Goal: Task Accomplishment & Management: Manage account settings

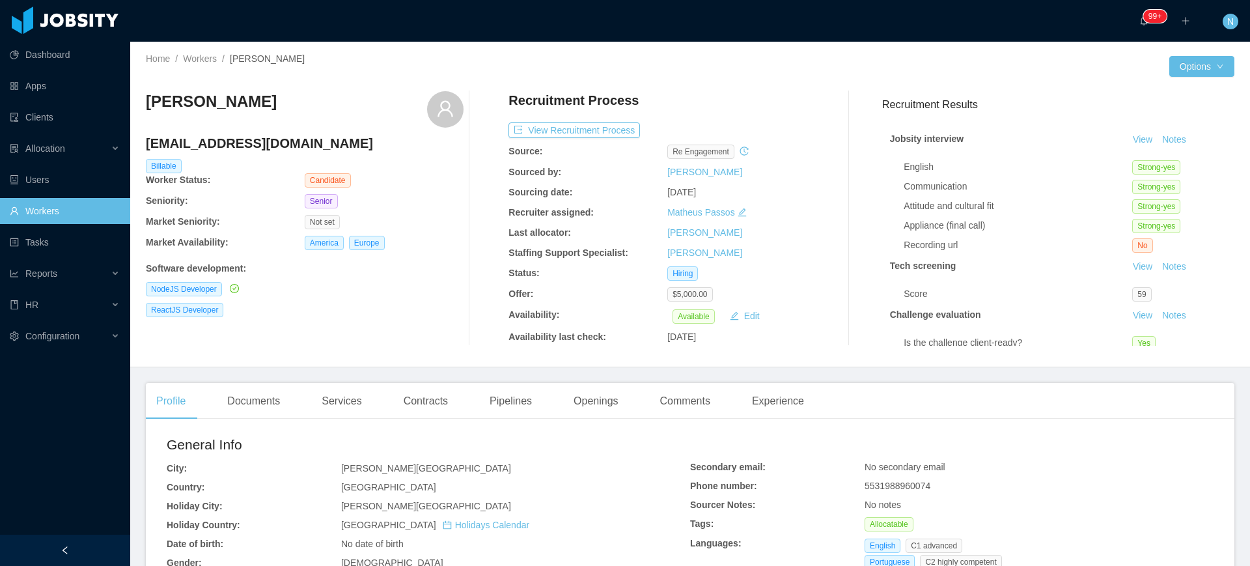
click at [266, 139] on h4 "[EMAIL_ADDRESS][DOMAIN_NAME]" at bounding box center [305, 143] width 318 height 18
copy h4 "[EMAIL_ADDRESS][DOMAIN_NAME]"
click at [263, 398] on div "Documents" at bounding box center [254, 401] width 74 height 36
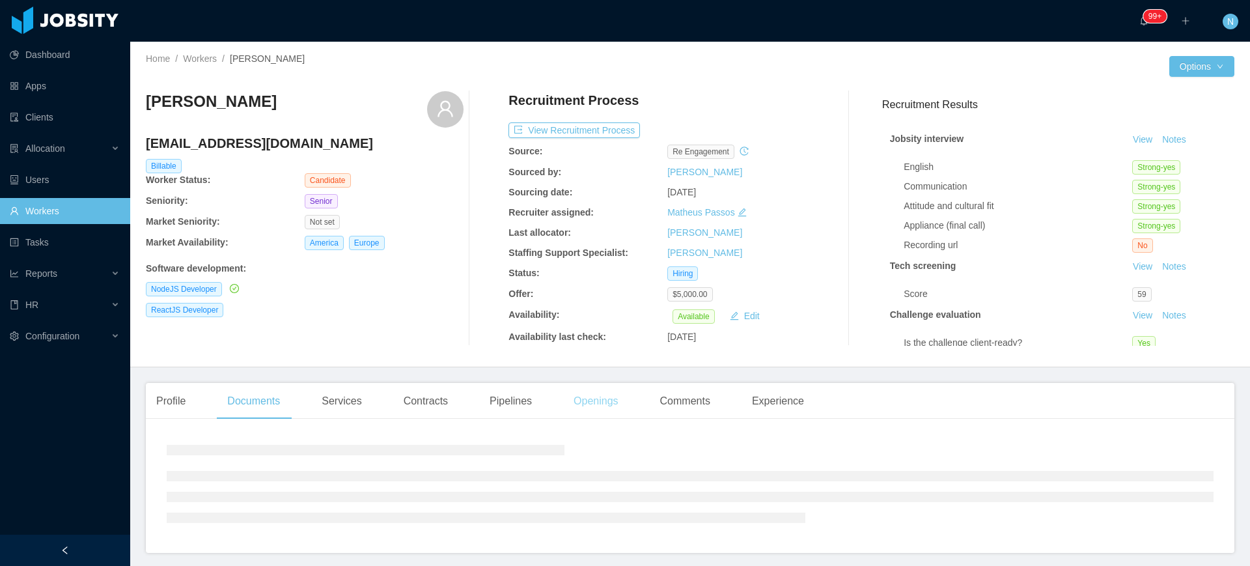
scroll to position [48, 0]
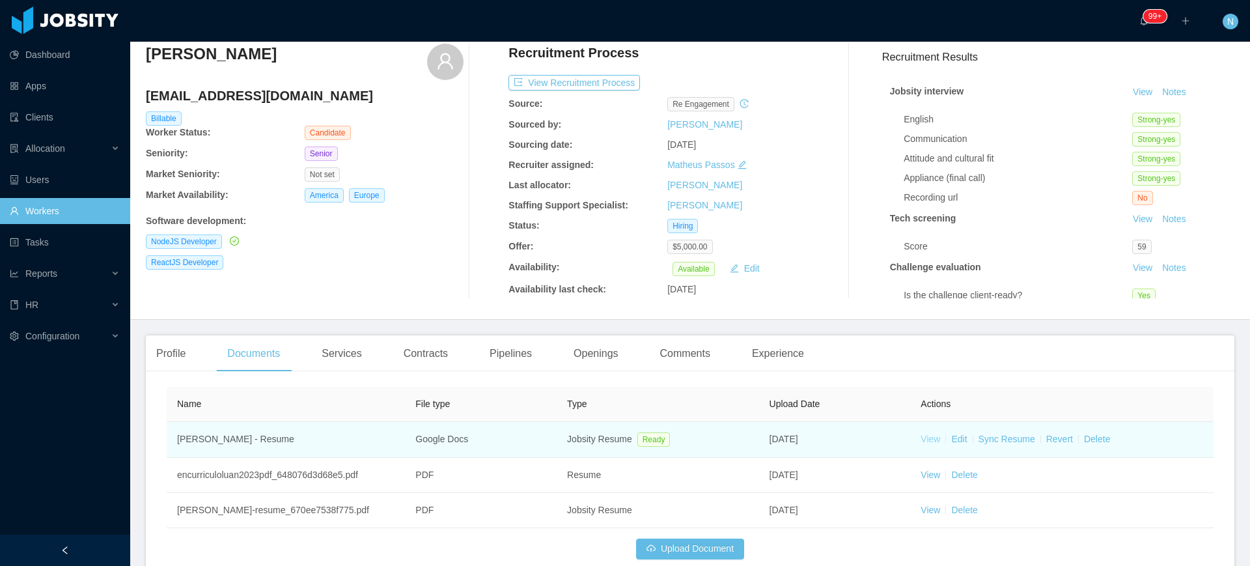
click at [920, 441] on link "View" at bounding box center [930, 439] width 20 height 10
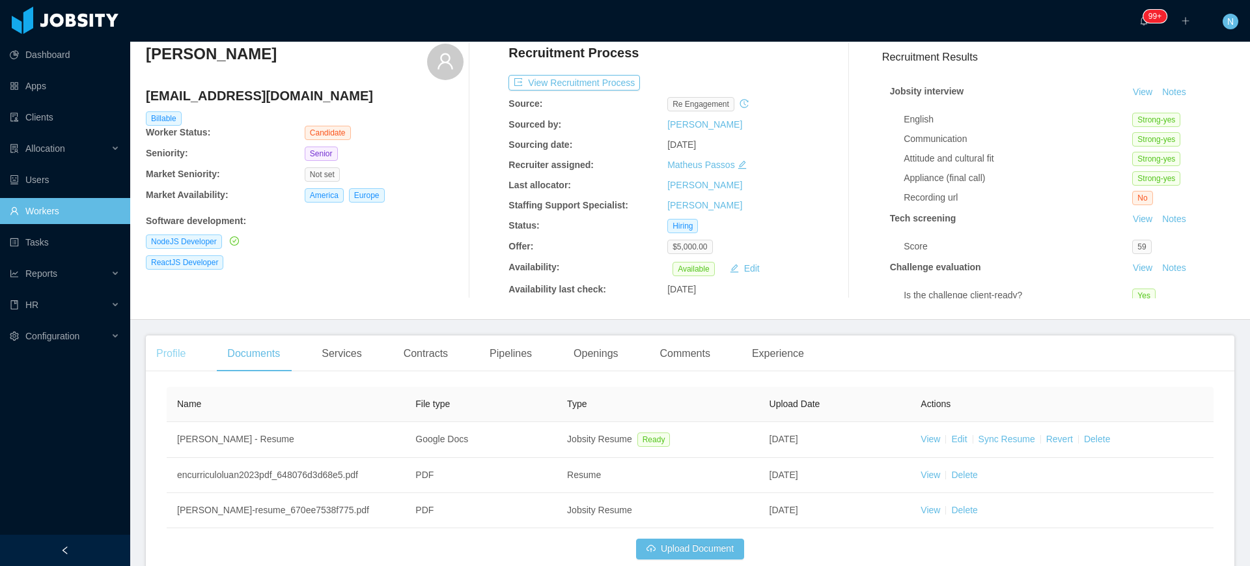
click at [169, 350] on div "Profile" at bounding box center [171, 353] width 50 height 36
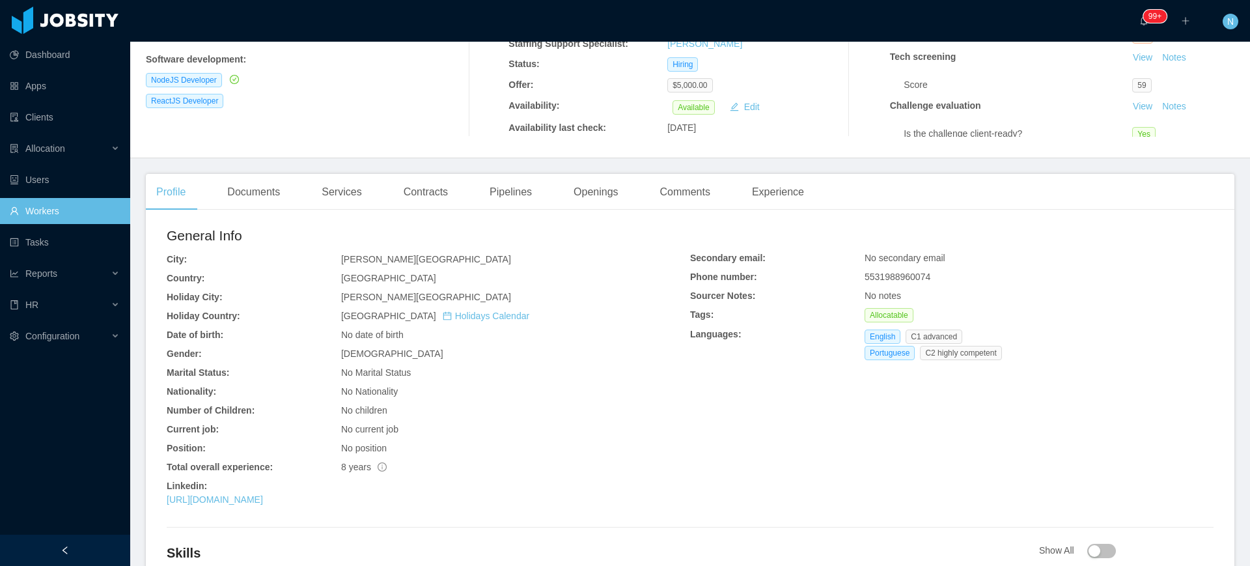
scroll to position [210, 0]
click at [263, 499] on link "[URL][DOMAIN_NAME]" at bounding box center [215, 498] width 96 height 10
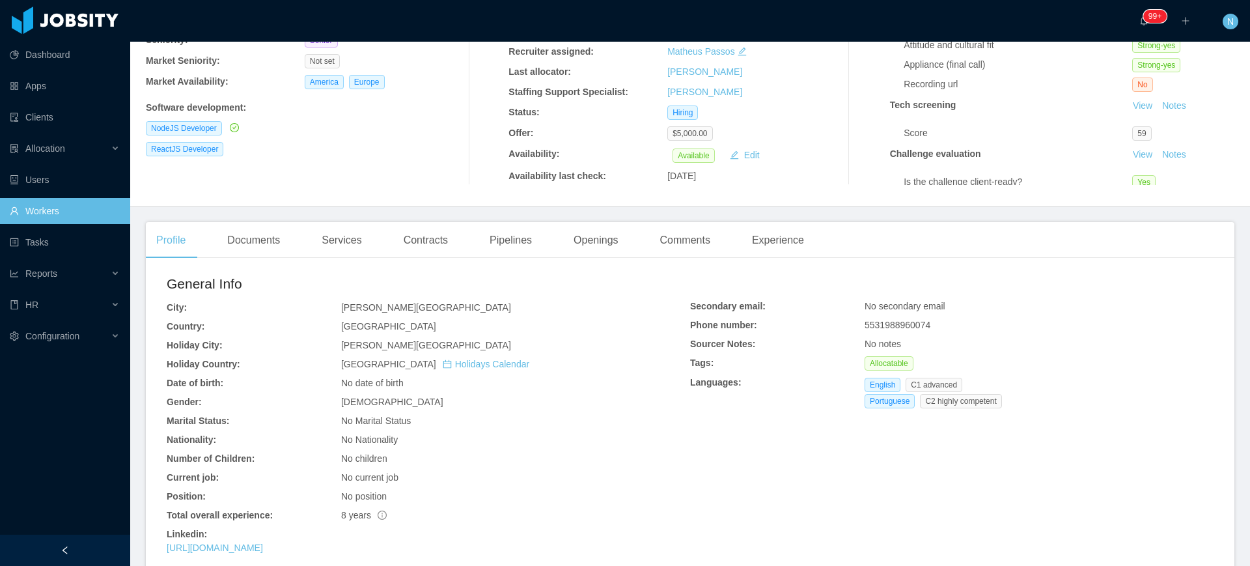
scroll to position [0, 0]
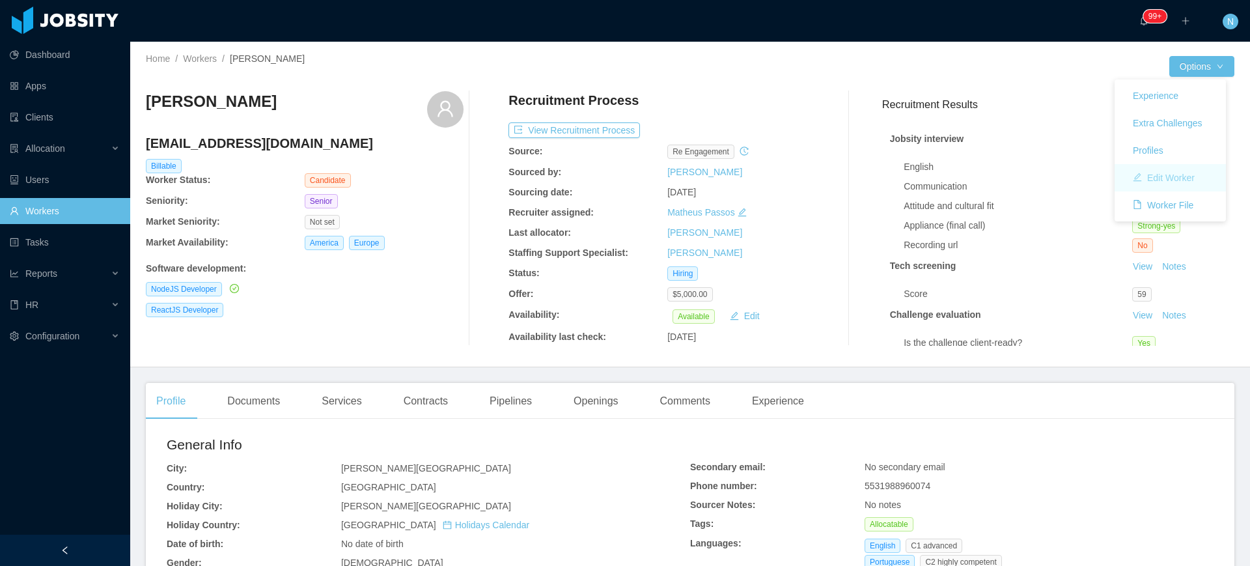
click at [1169, 171] on button "Edit Worker" at bounding box center [1163, 177] width 83 height 21
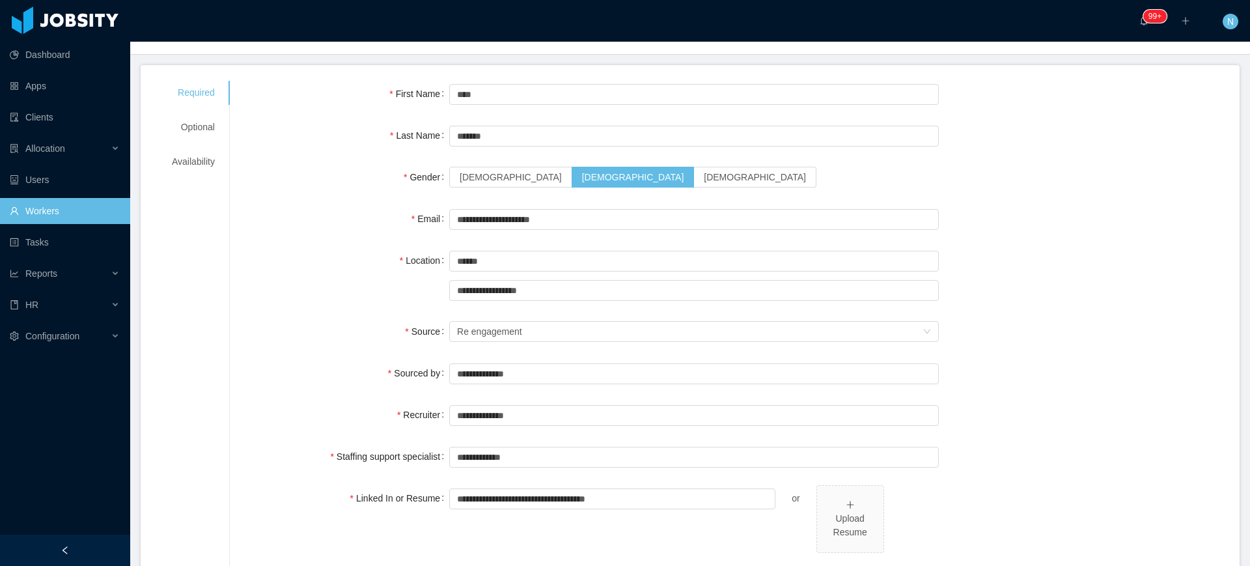
scroll to position [45, 0]
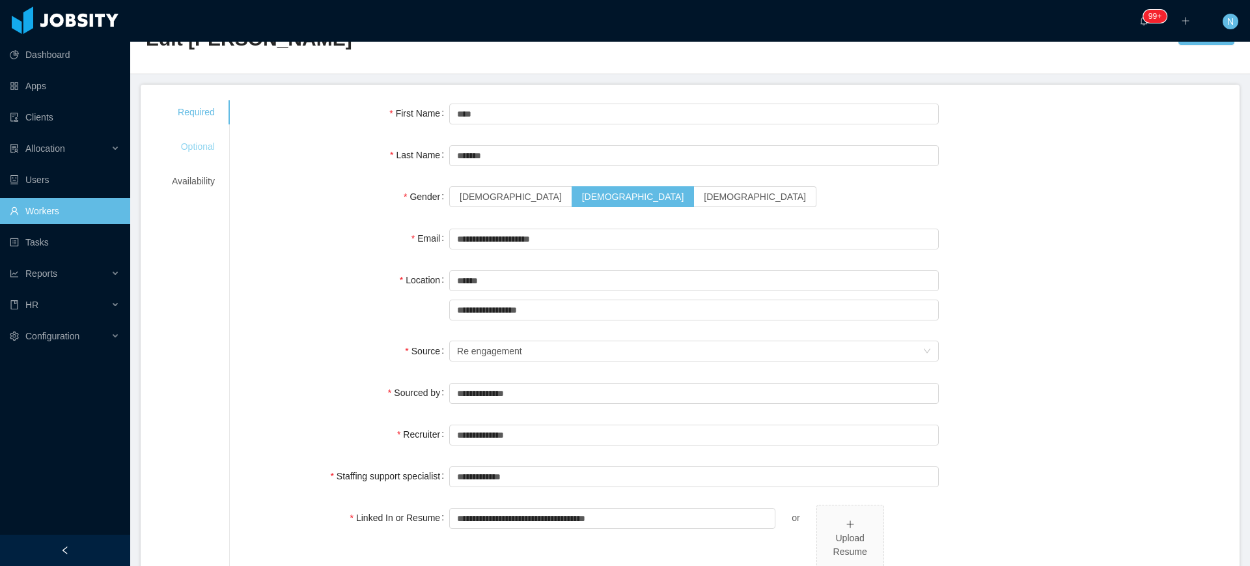
click at [183, 148] on div "Optional" at bounding box center [193, 147] width 74 height 24
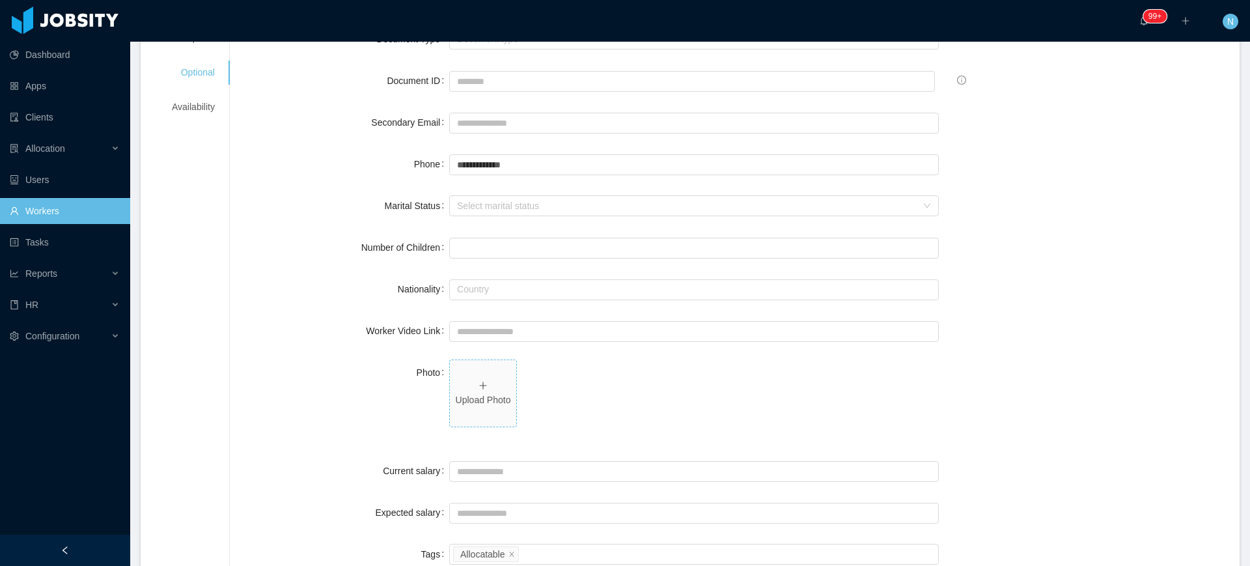
scroll to position [289, 0]
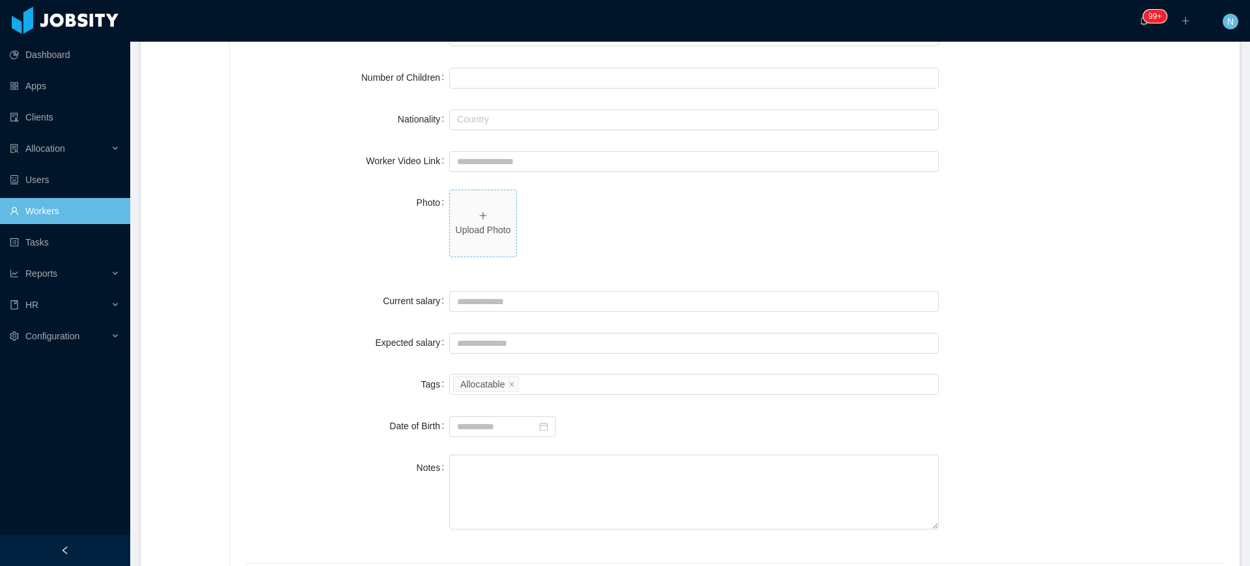
click at [487, 237] on span "Upload Photo" at bounding box center [483, 223] width 66 height 66
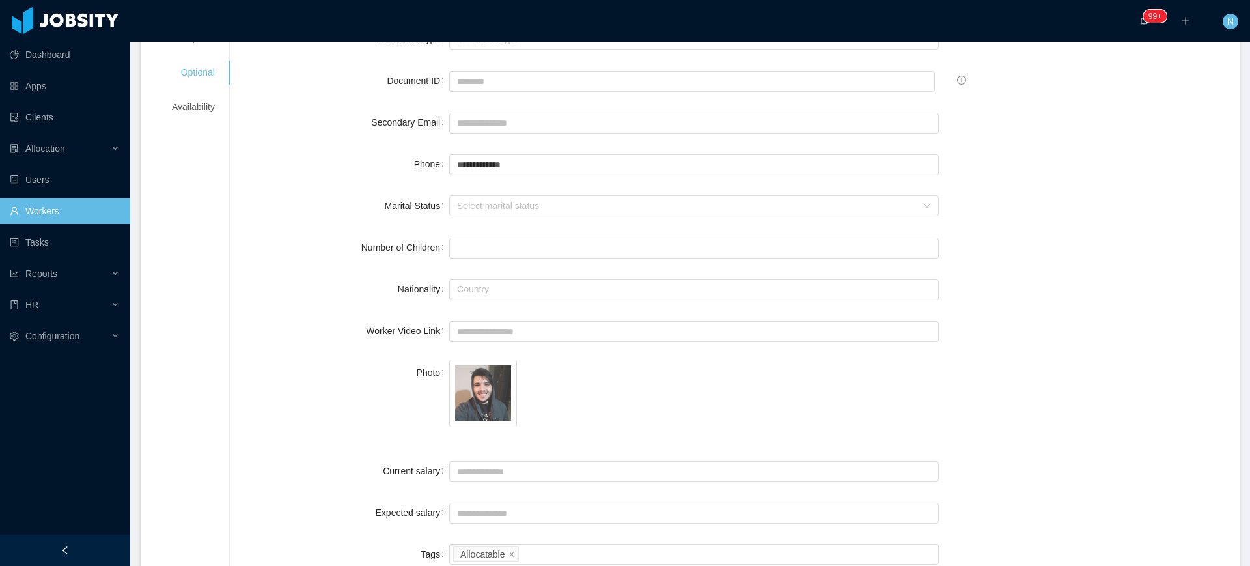
scroll to position [0, 0]
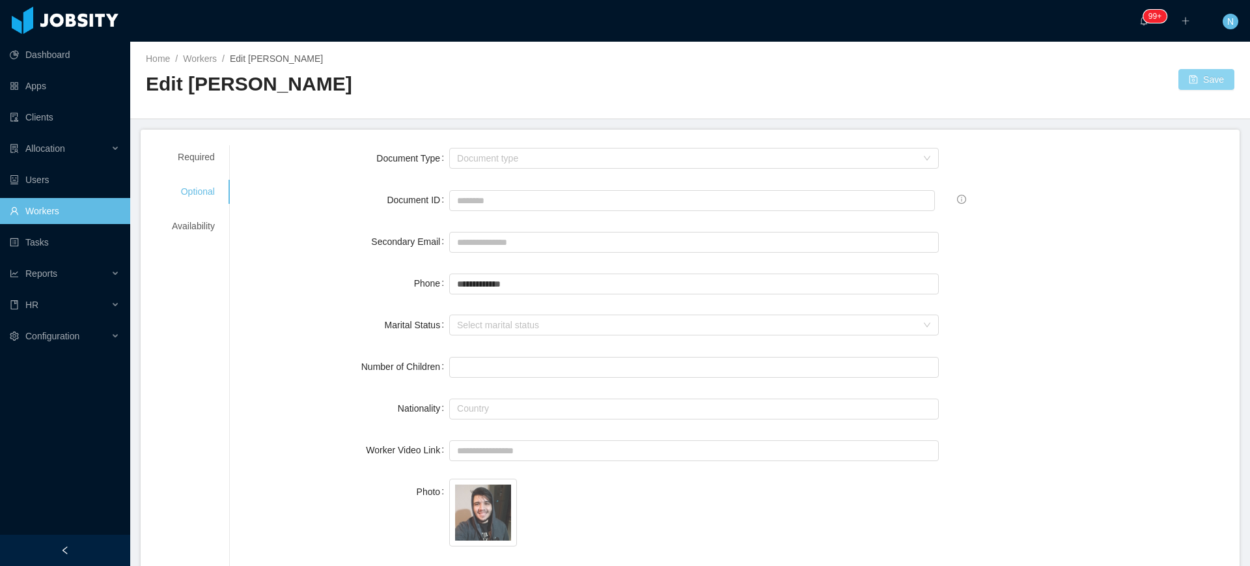
click at [1204, 83] on button "Save" at bounding box center [1206, 79] width 56 height 21
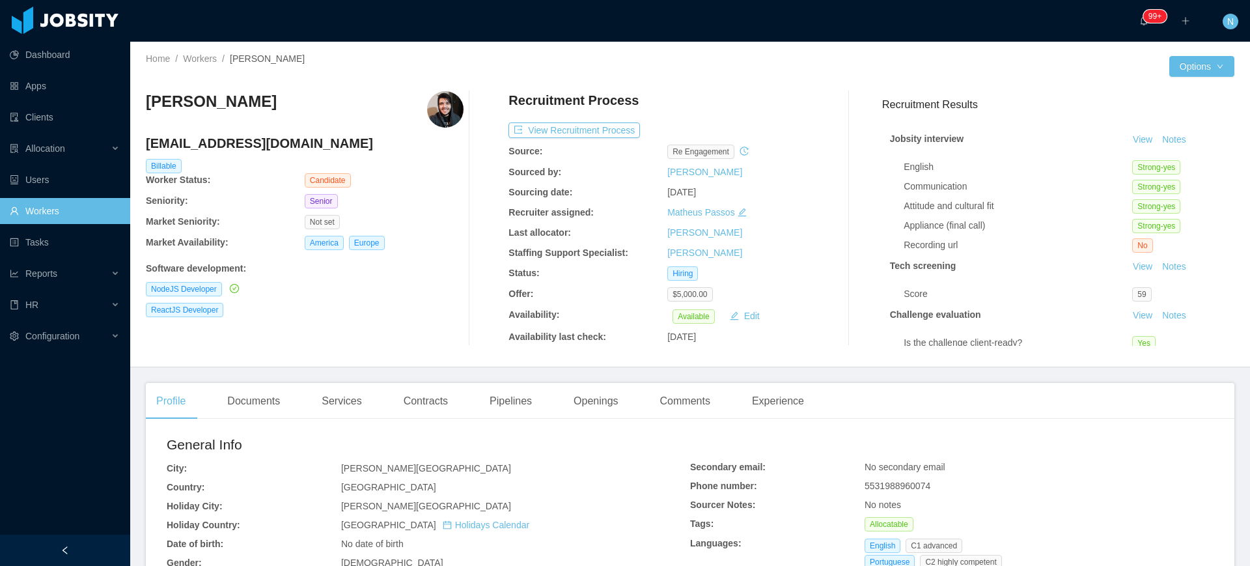
click at [738, 210] on icon "icon: edit" at bounding box center [742, 212] width 9 height 9
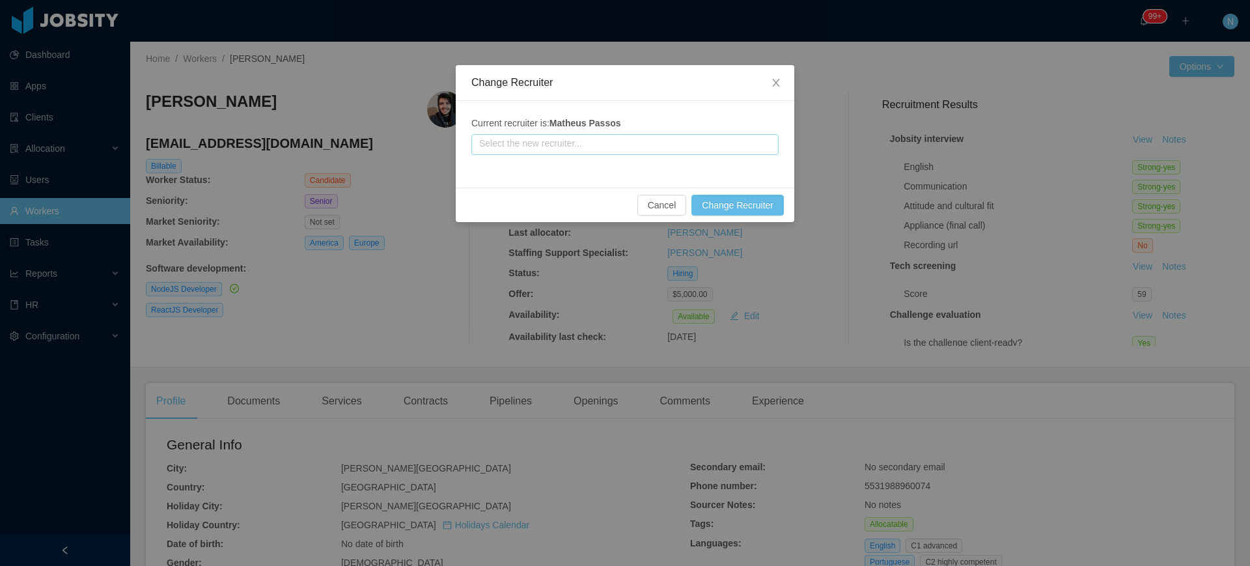
click at [688, 139] on input "text" at bounding box center [624, 144] width 307 height 21
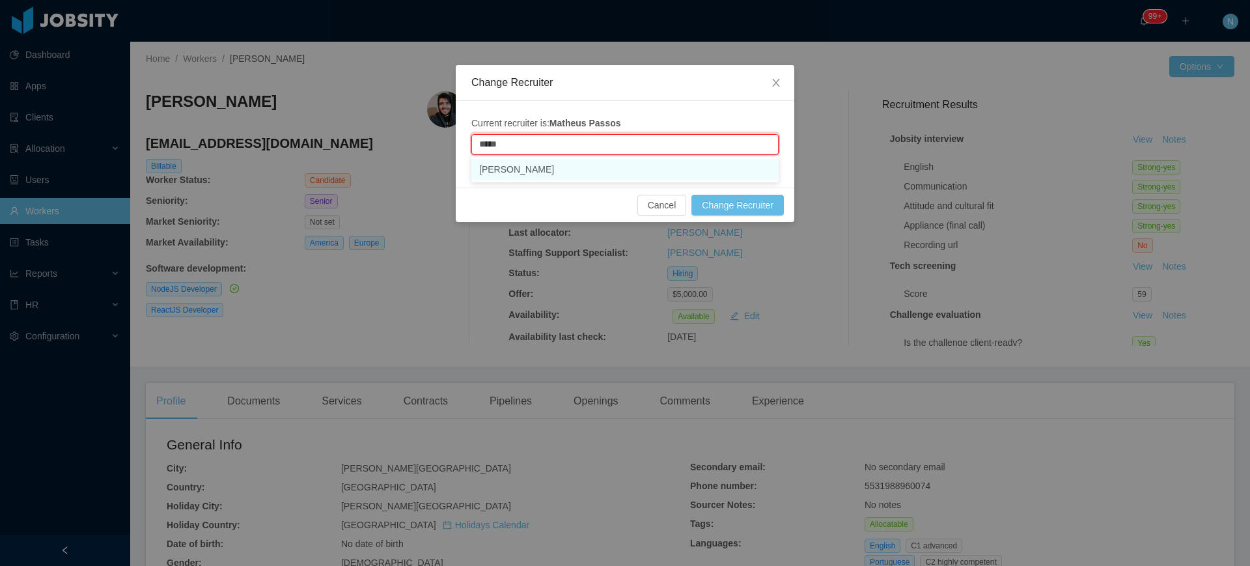
click at [667, 167] on li "[PERSON_NAME]" at bounding box center [624, 169] width 307 height 21
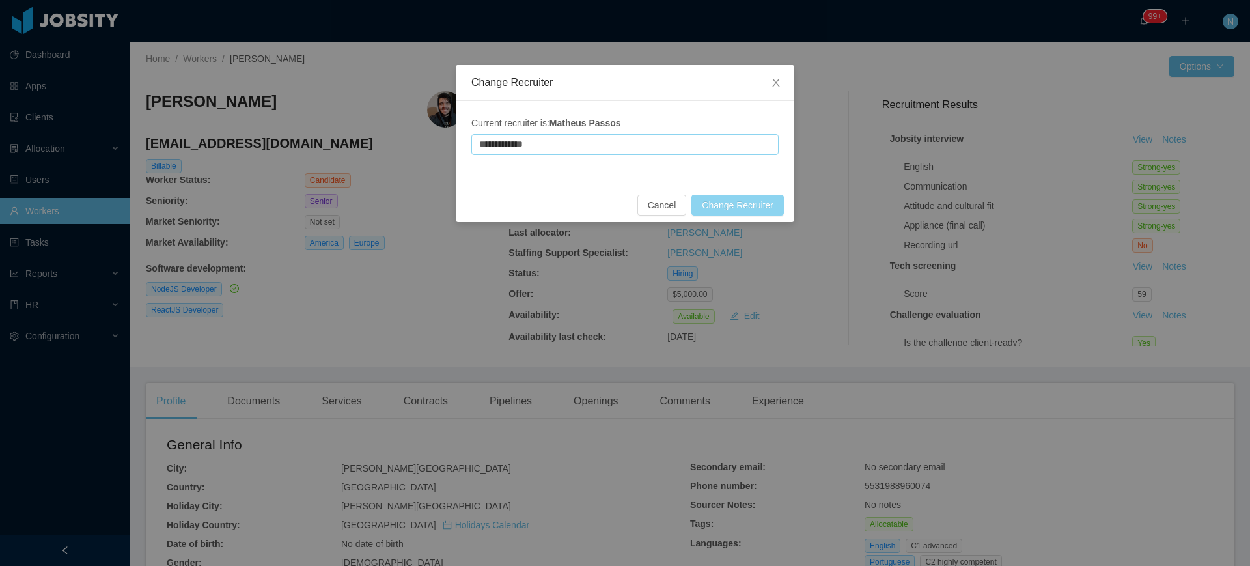
type input "**********"
click at [740, 211] on button "Change Recruiter" at bounding box center [737, 205] width 92 height 21
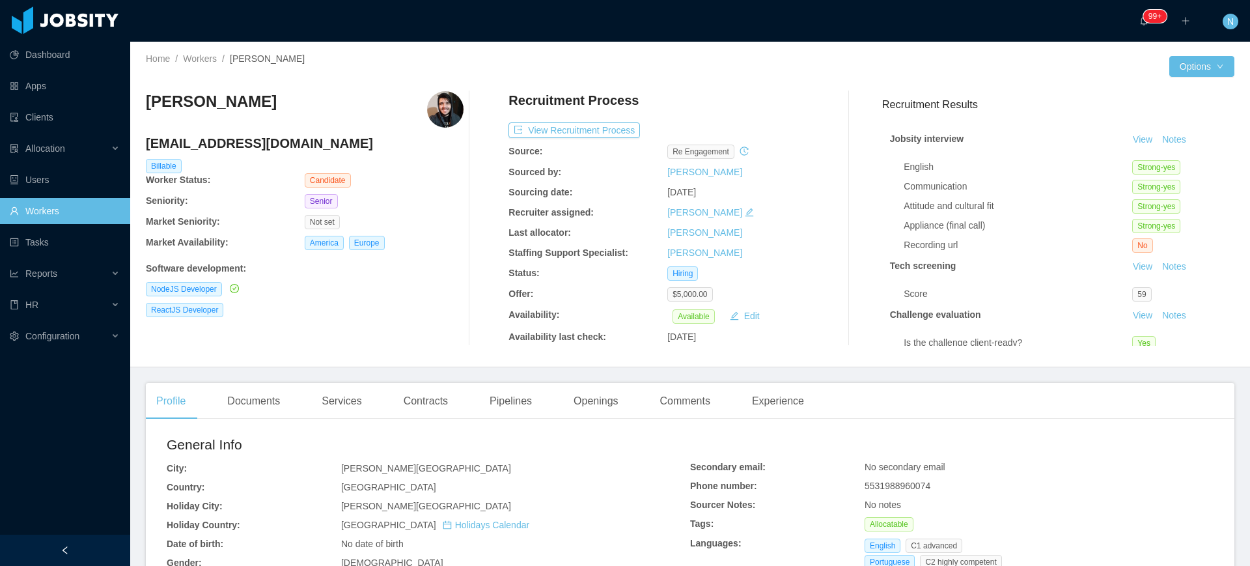
click at [229, 139] on h4 "[EMAIL_ADDRESS][DOMAIN_NAME]" at bounding box center [305, 143] width 318 height 18
click at [230, 139] on h4 "[EMAIL_ADDRESS][DOMAIN_NAME]" at bounding box center [305, 143] width 318 height 18
copy h4 "[EMAIL_ADDRESS][DOMAIN_NAME]"
click at [267, 400] on div "Documents" at bounding box center [254, 401] width 74 height 36
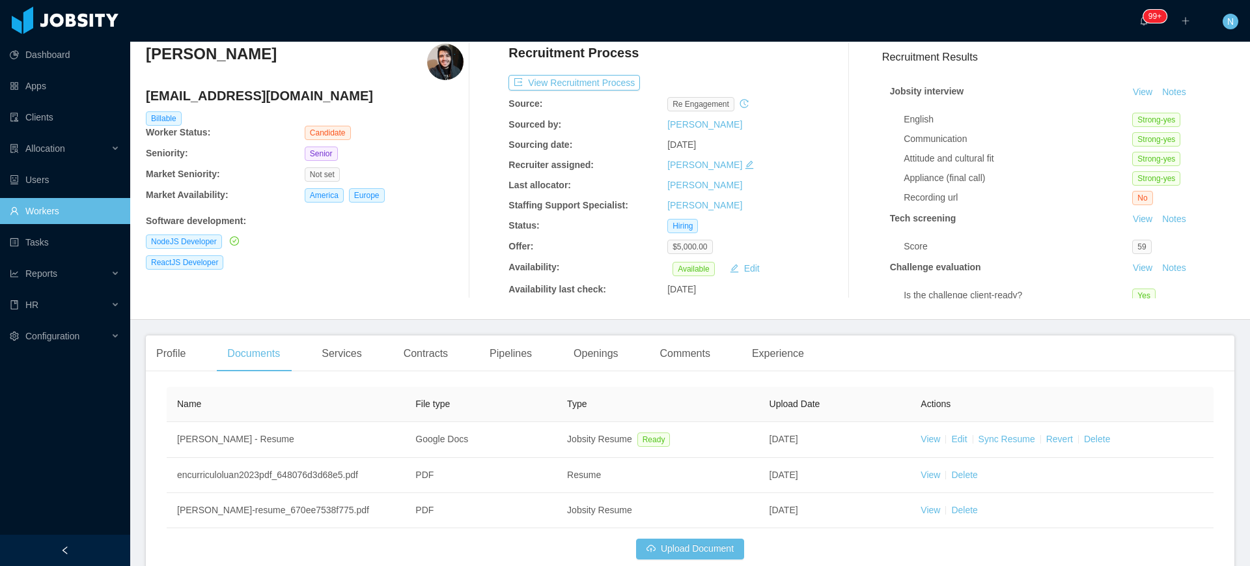
scroll to position [122, 0]
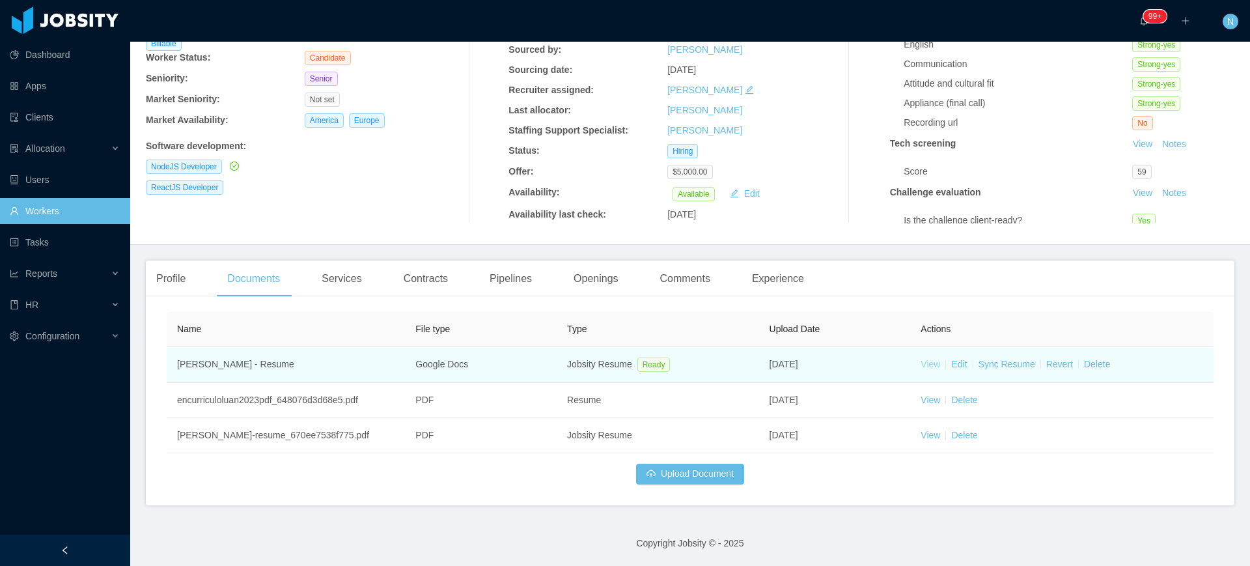
click at [925, 363] on link "View" at bounding box center [930, 364] width 20 height 10
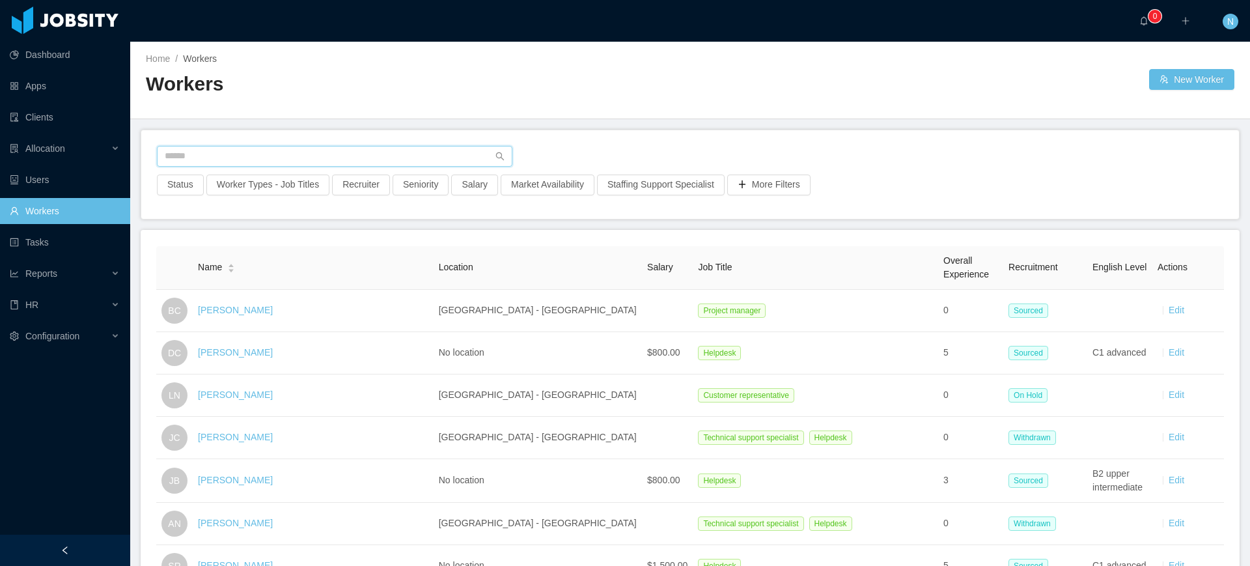
click at [403, 156] on input "text" at bounding box center [334, 156] width 355 height 21
paste input "**********"
type input "**********"
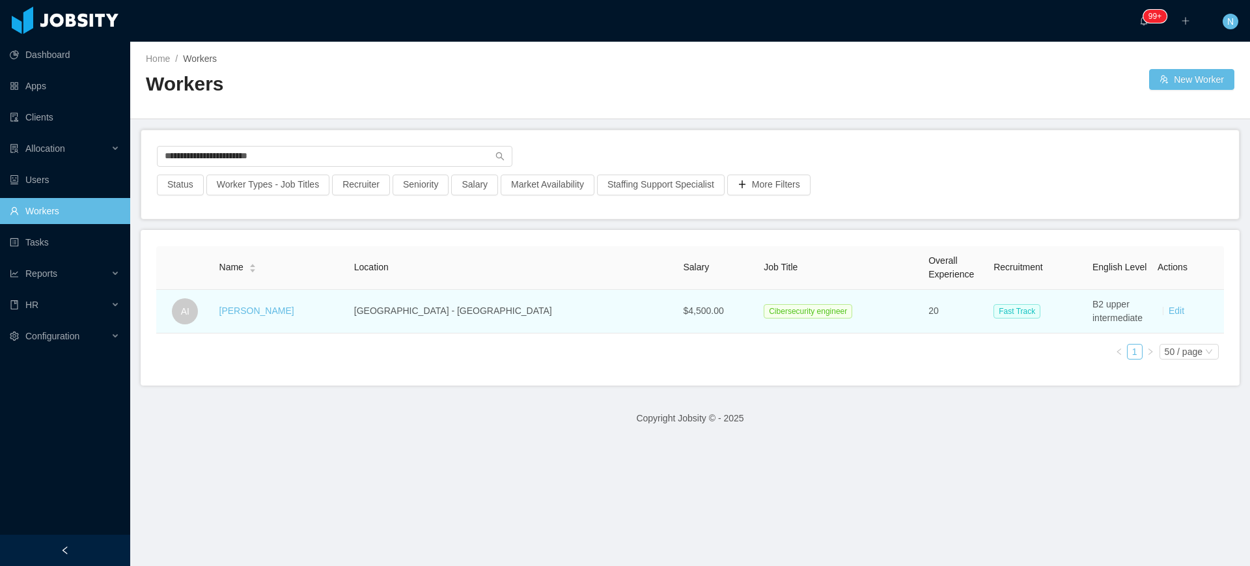
drag, startPoint x: 320, startPoint y: 316, endPoint x: 209, endPoint y: 318, distance: 111.3
click at [209, 318] on tr "AI Andre Inforzanto São Paulo - Brazil $4,500.00 Cibersecurity engineer 20 Fast…" at bounding box center [690, 312] width 1068 height 44
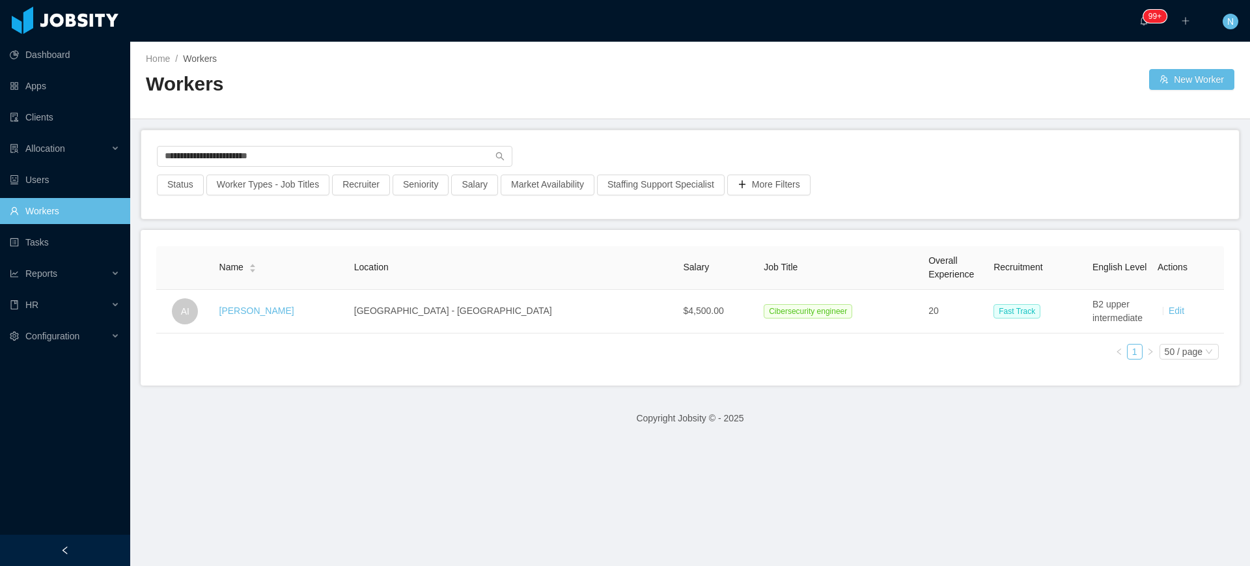
copy tr "Andre Inforzanto"
